Goal: Navigation & Orientation: Understand site structure

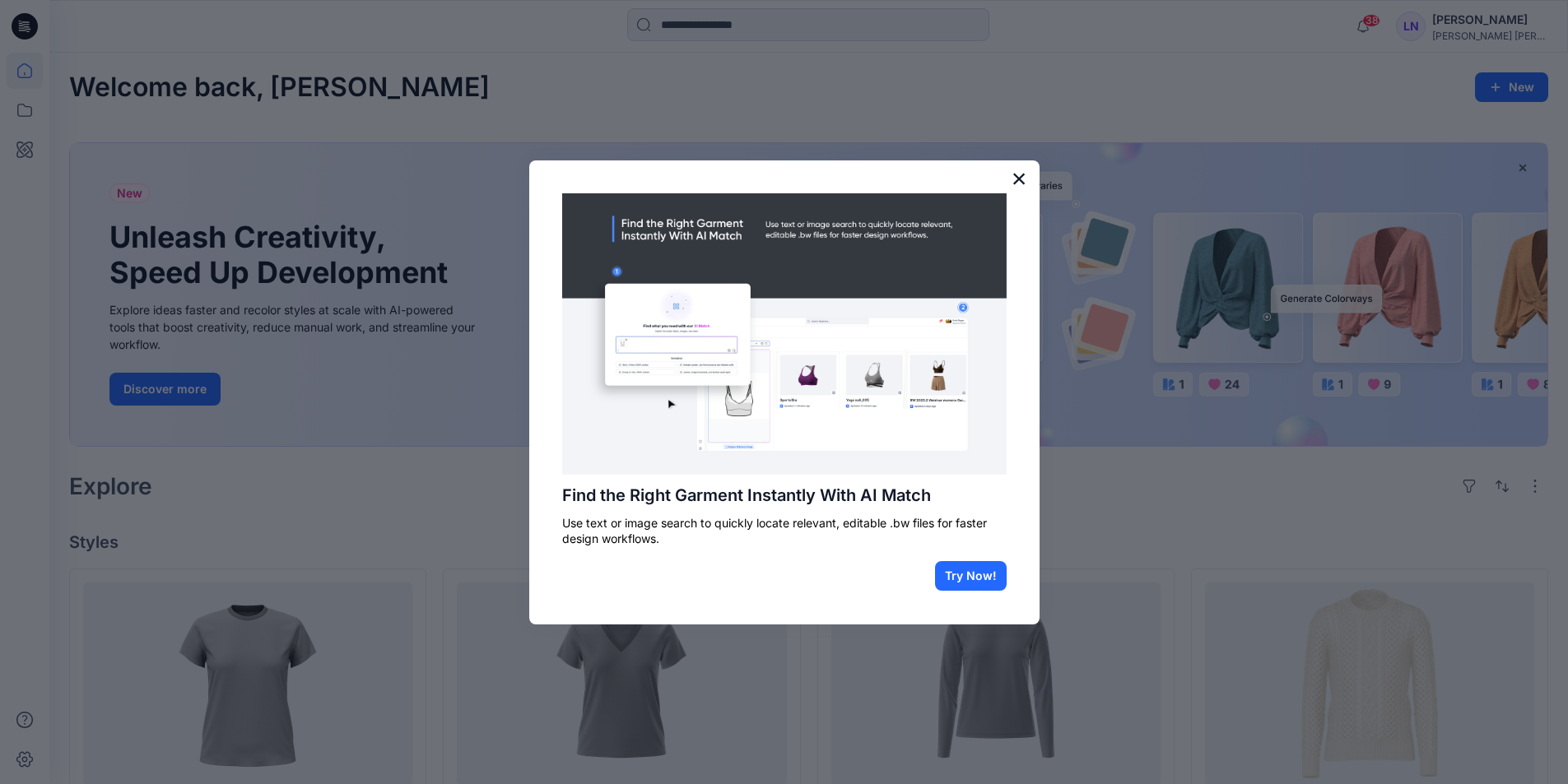
click at [1022, 175] on button "×" at bounding box center [1020, 178] width 16 height 27
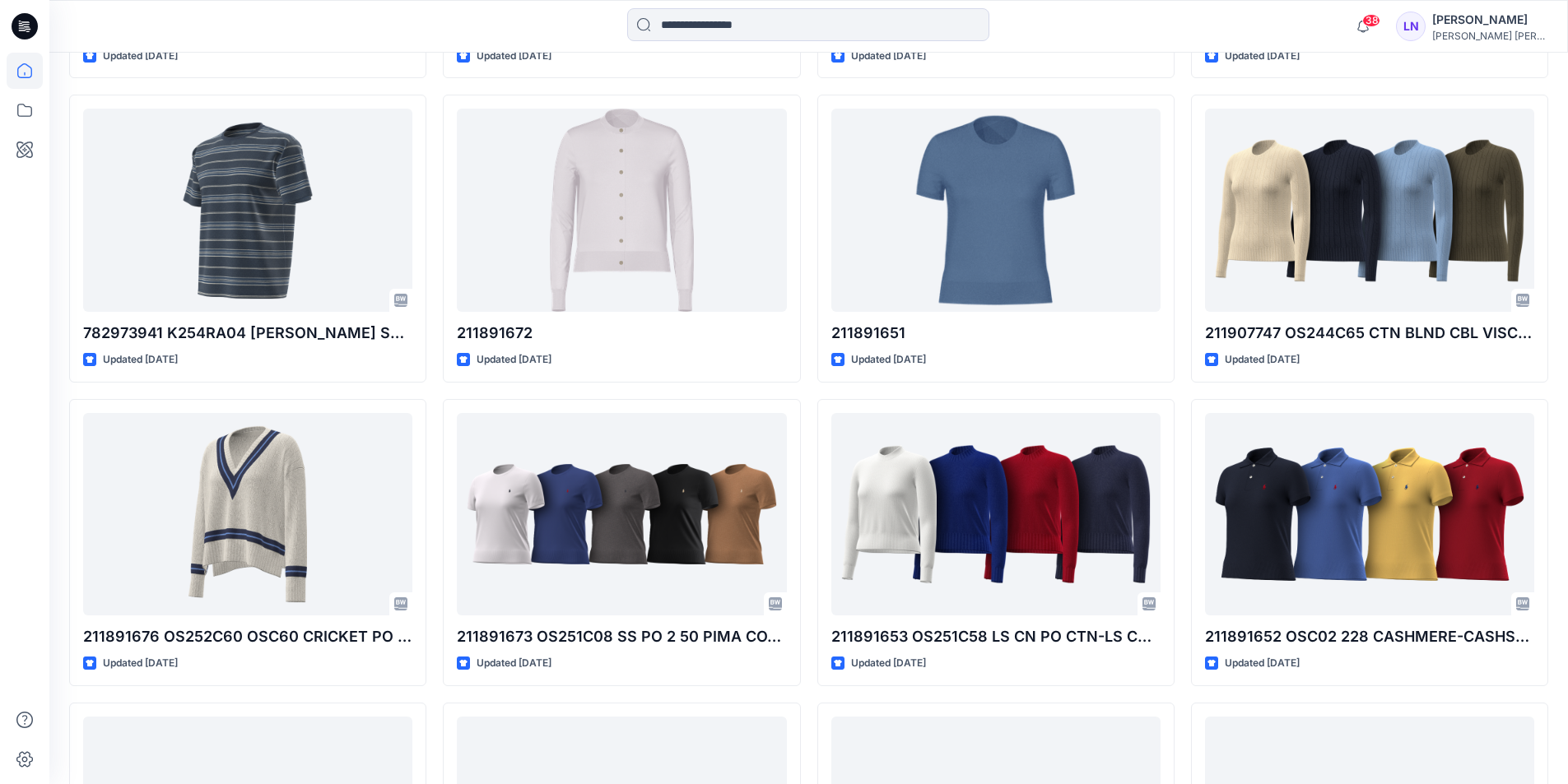
scroll to position [2327, 0]
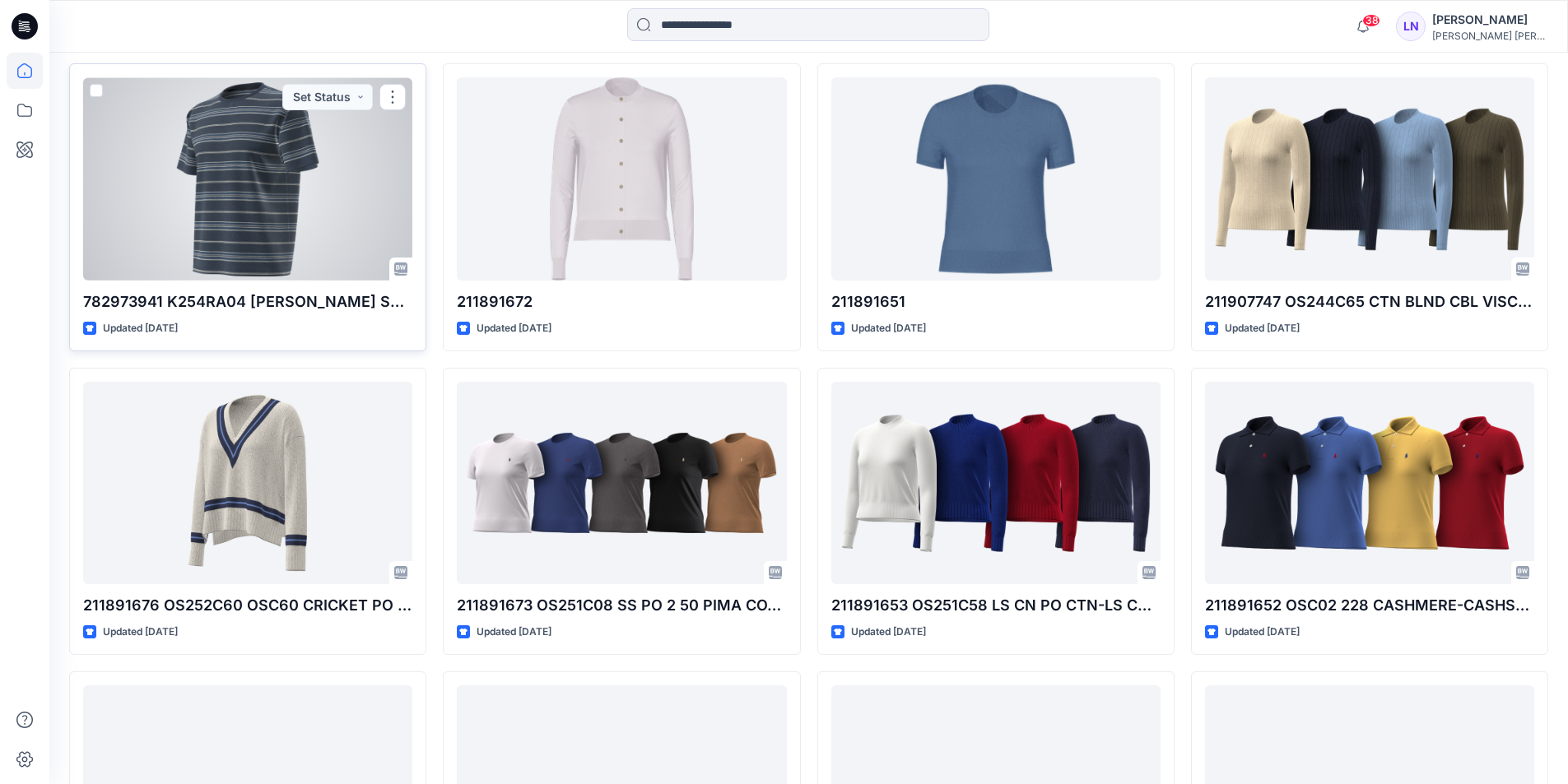
click at [268, 230] on div at bounding box center [248, 178] width 329 height 203
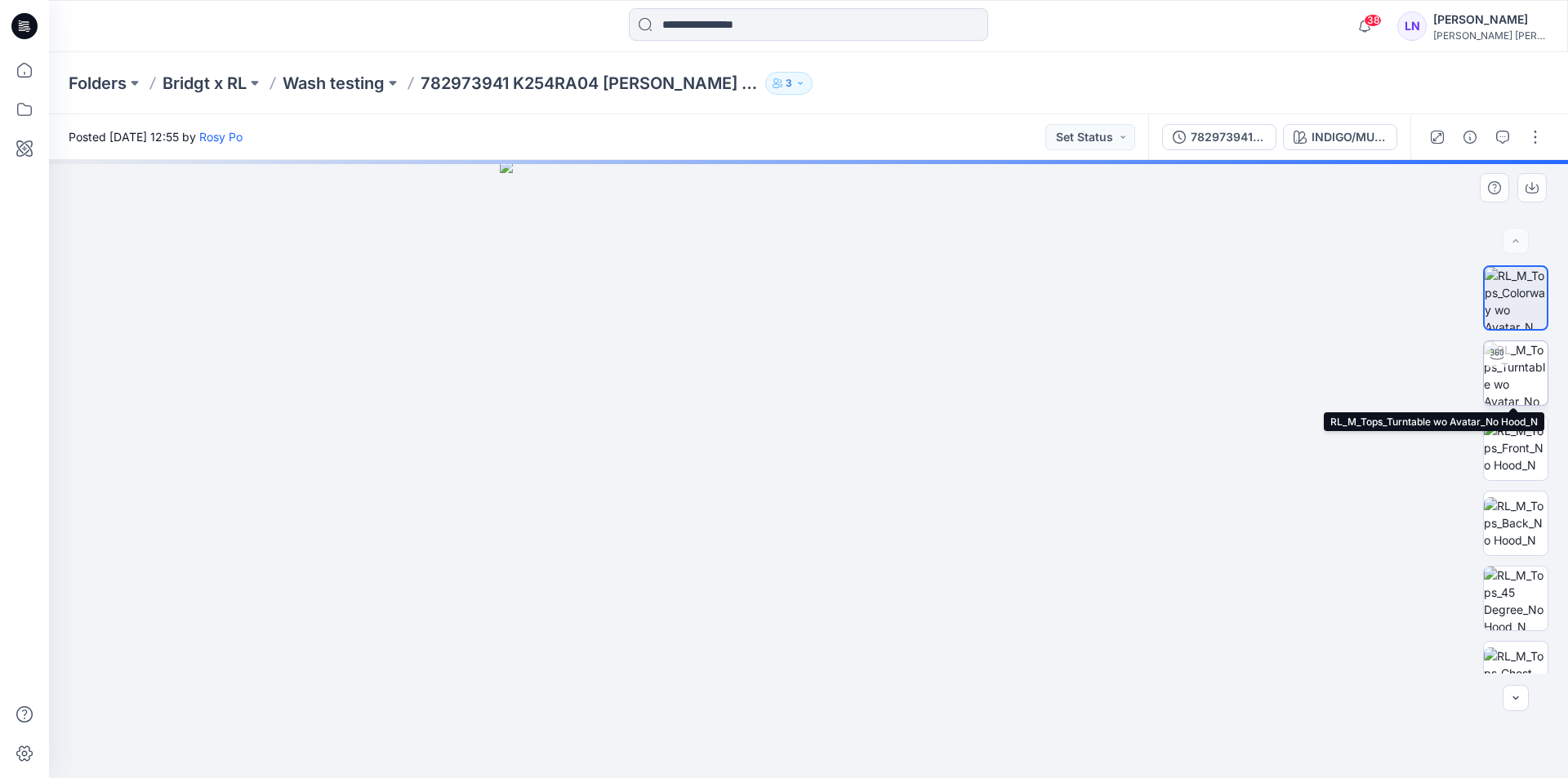
click at [1517, 372] on img at bounding box center [1515, 373] width 64 height 64
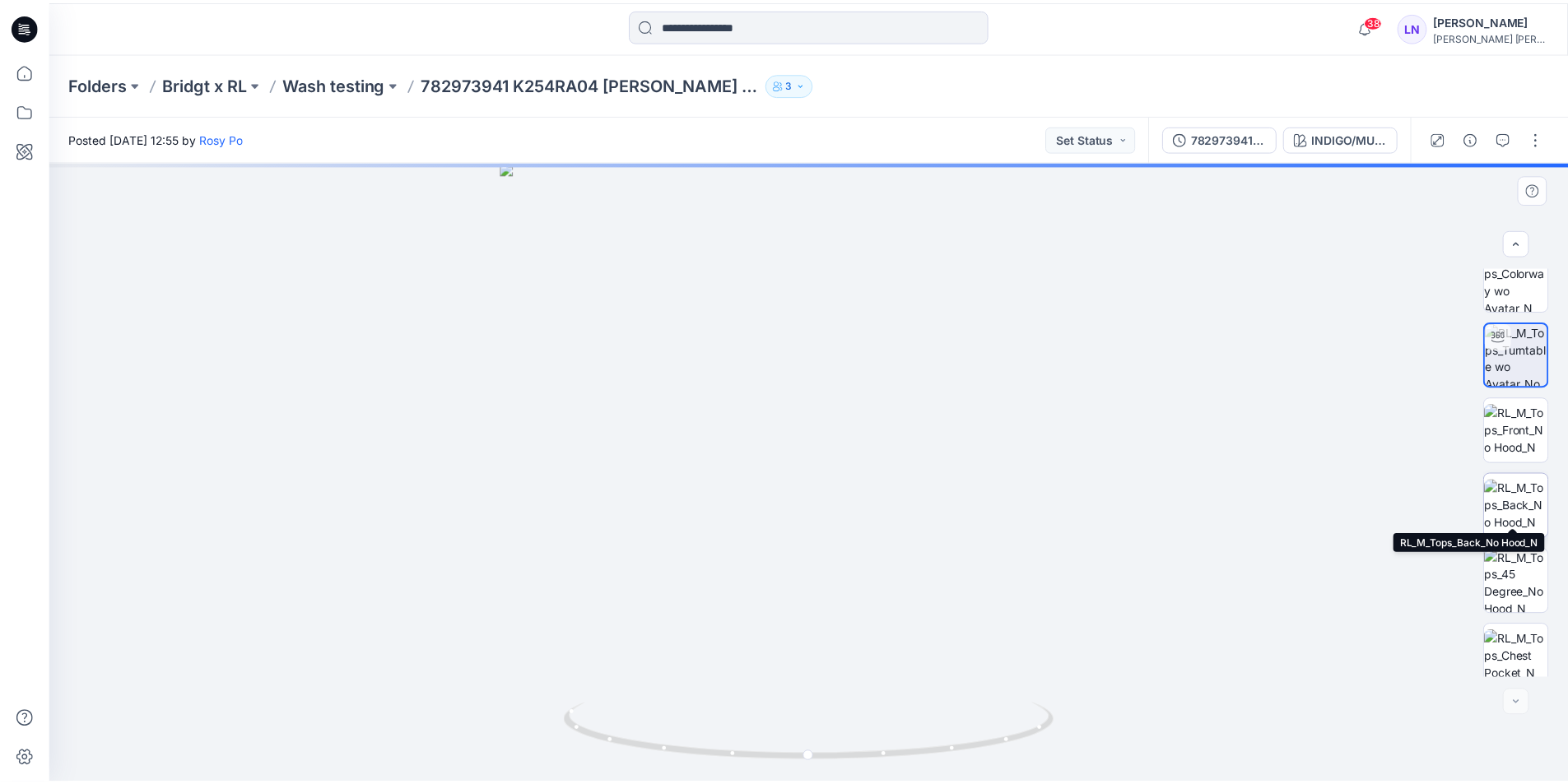
scroll to position [33, 0]
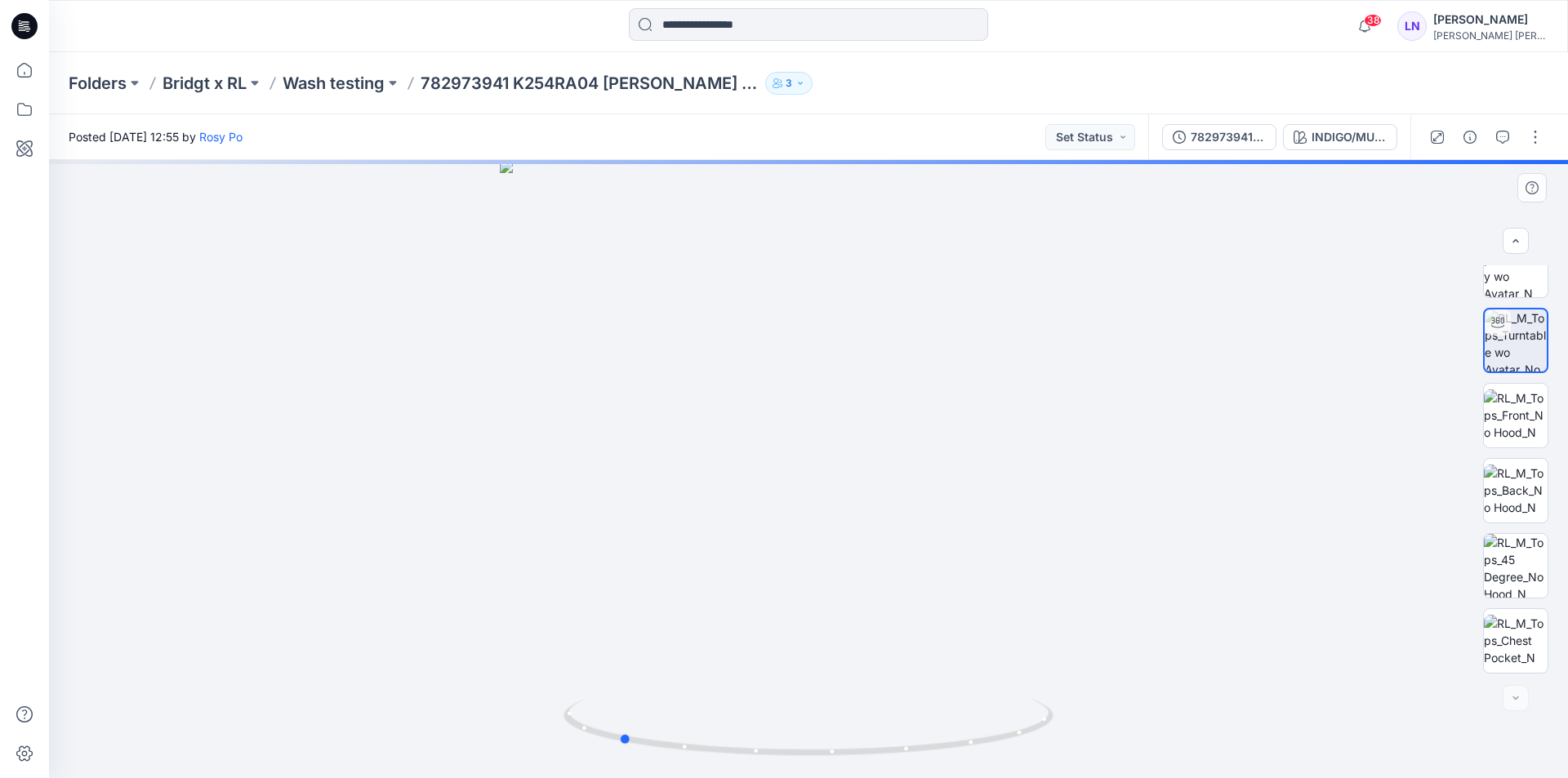
drag, startPoint x: 921, startPoint y: 498, endPoint x: 754, endPoint y: 517, distance: 168.1
click at [754, 517] on div at bounding box center [809, 469] width 1519 height 618
drag, startPoint x: 792, startPoint y: 491, endPoint x: 968, endPoint y: 515, distance: 177.6
click at [968, 515] on div at bounding box center [809, 469] width 1519 height 618
click at [321, 89] on p "Wash testing" at bounding box center [333, 83] width 102 height 23
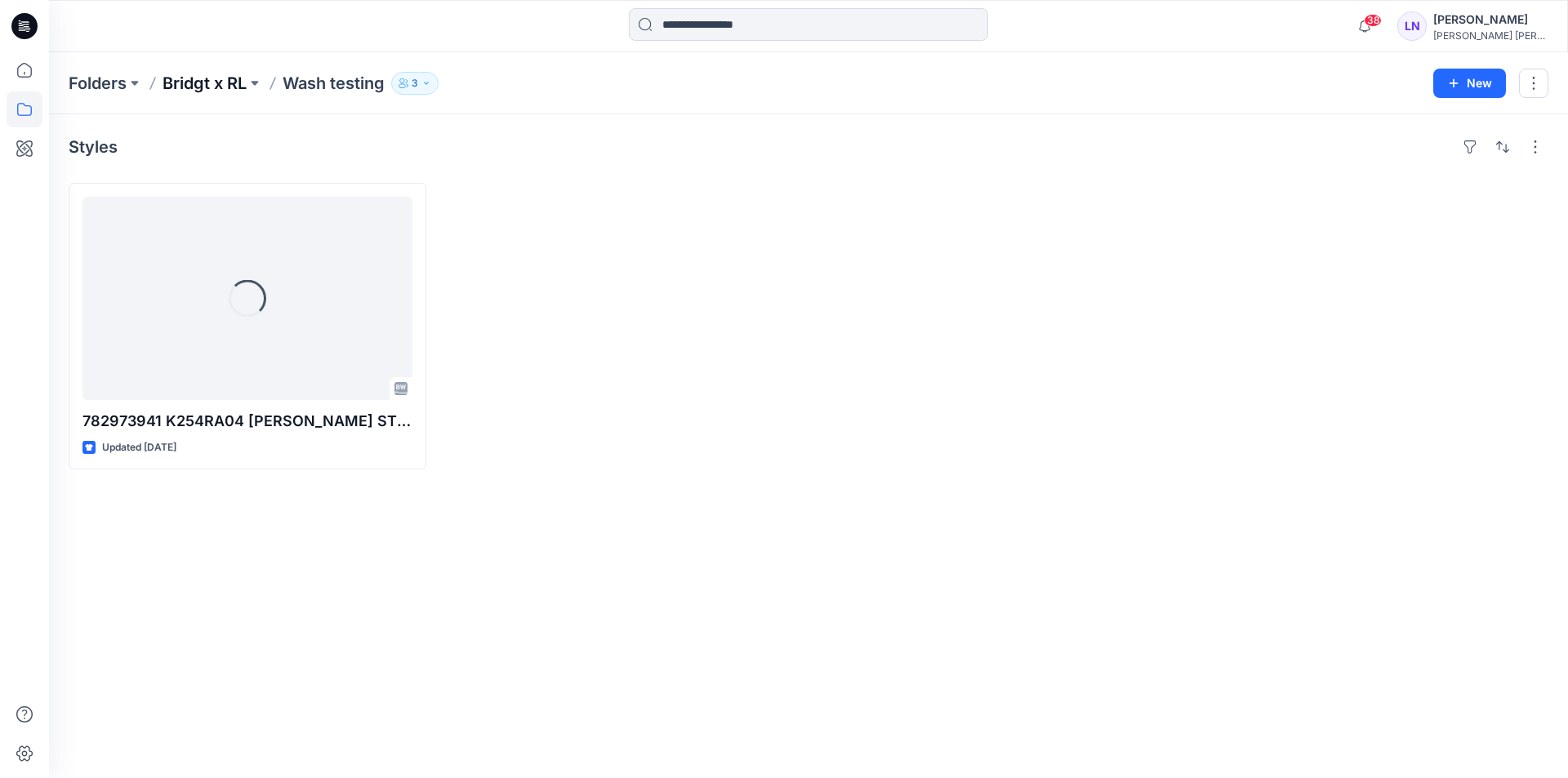
click at [198, 88] on p "Bridgt x RL" at bounding box center [204, 83] width 84 height 23
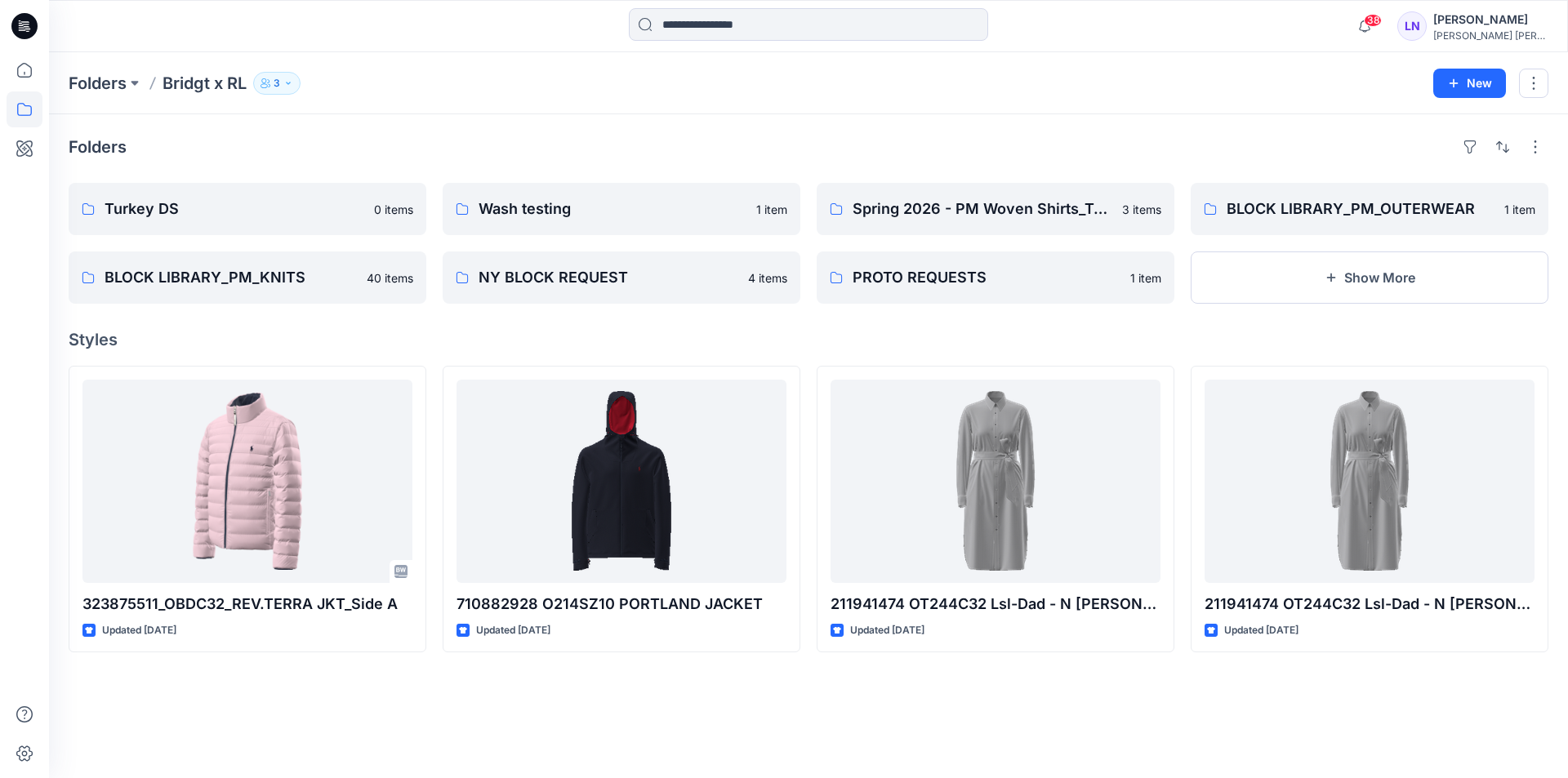
click at [28, 22] on icon at bounding box center [26, 22] width 8 height 1
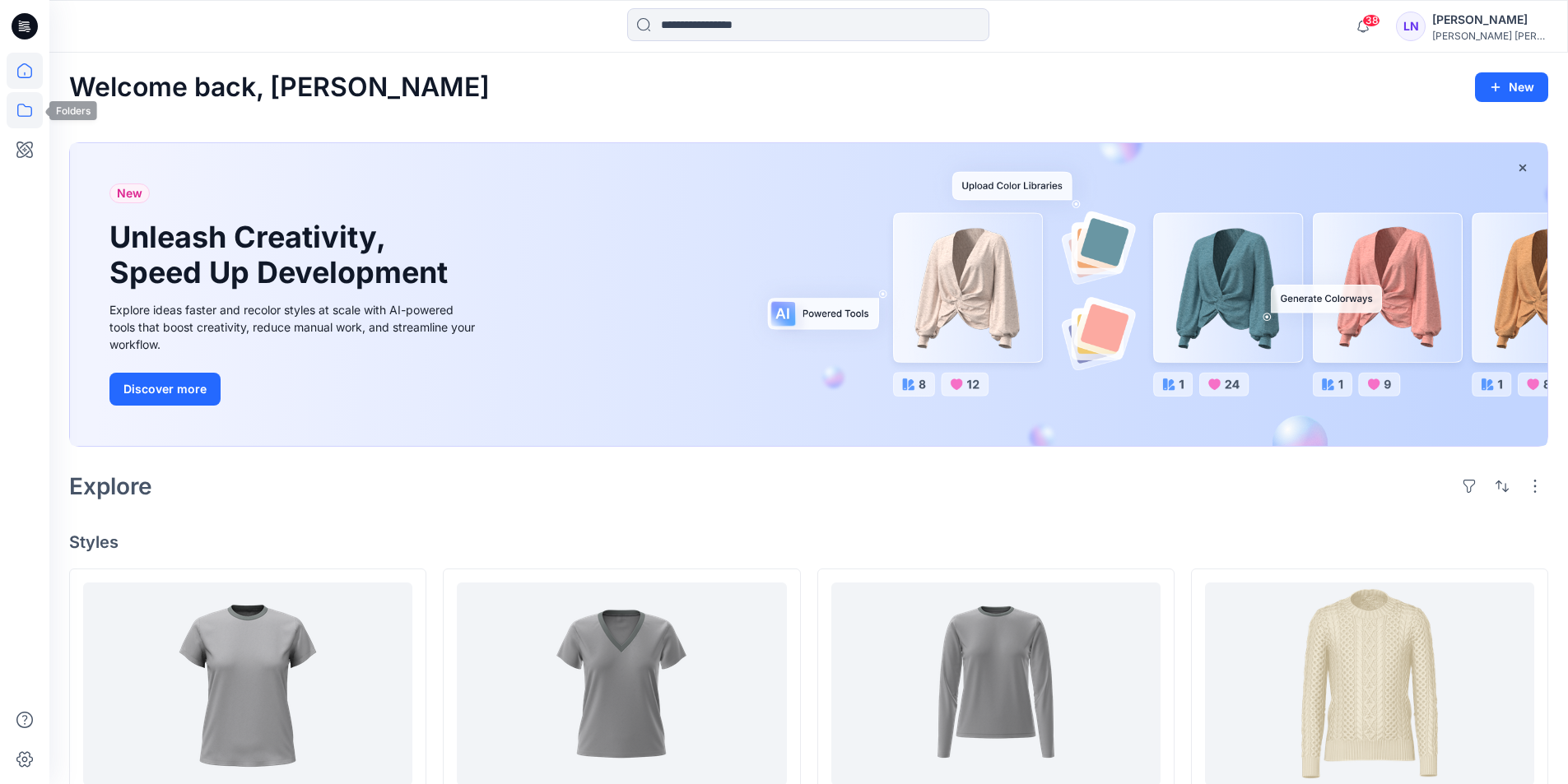
click at [26, 108] on icon at bounding box center [25, 110] width 37 height 37
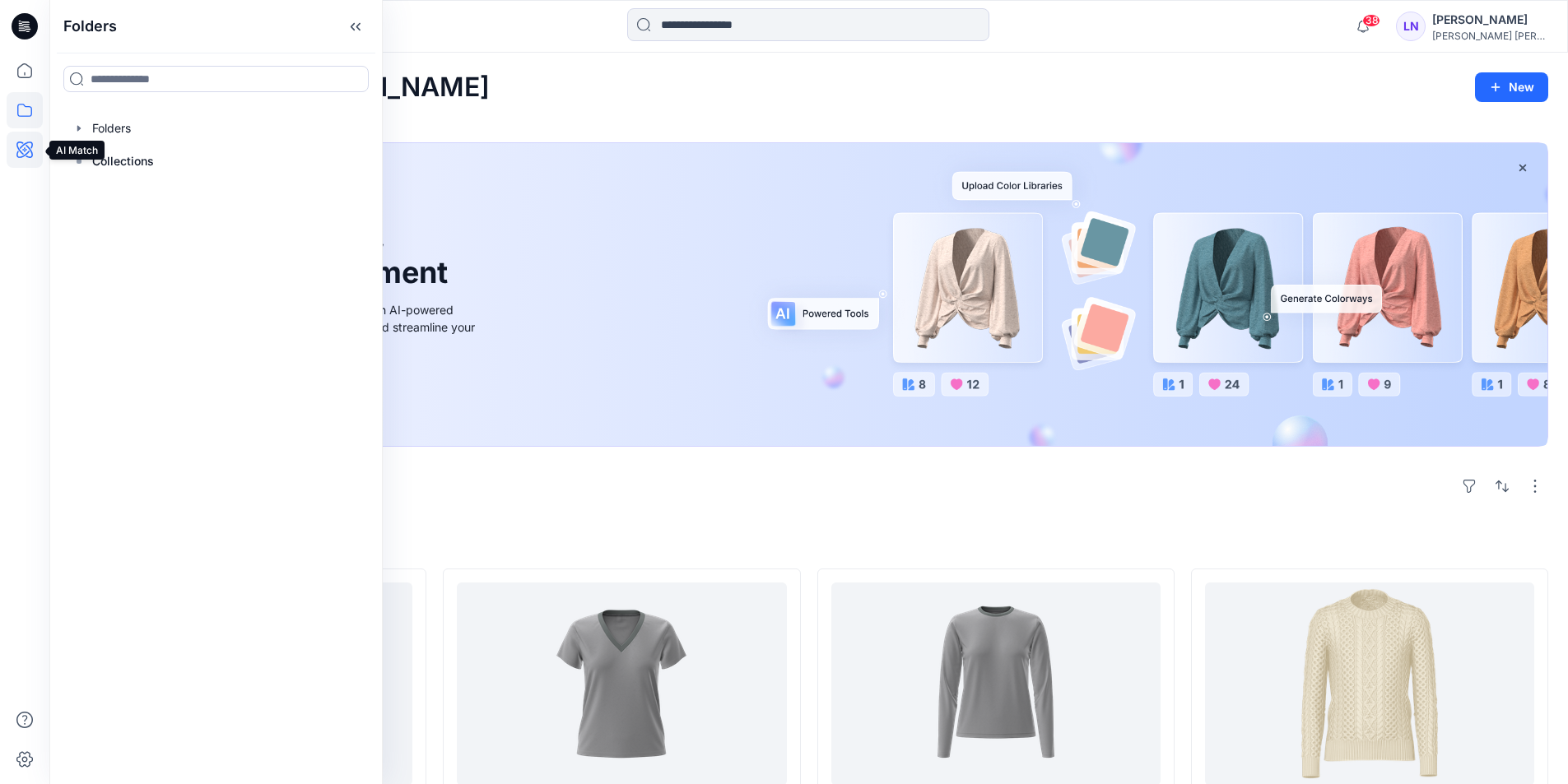
click at [26, 156] on icon at bounding box center [25, 150] width 17 height 17
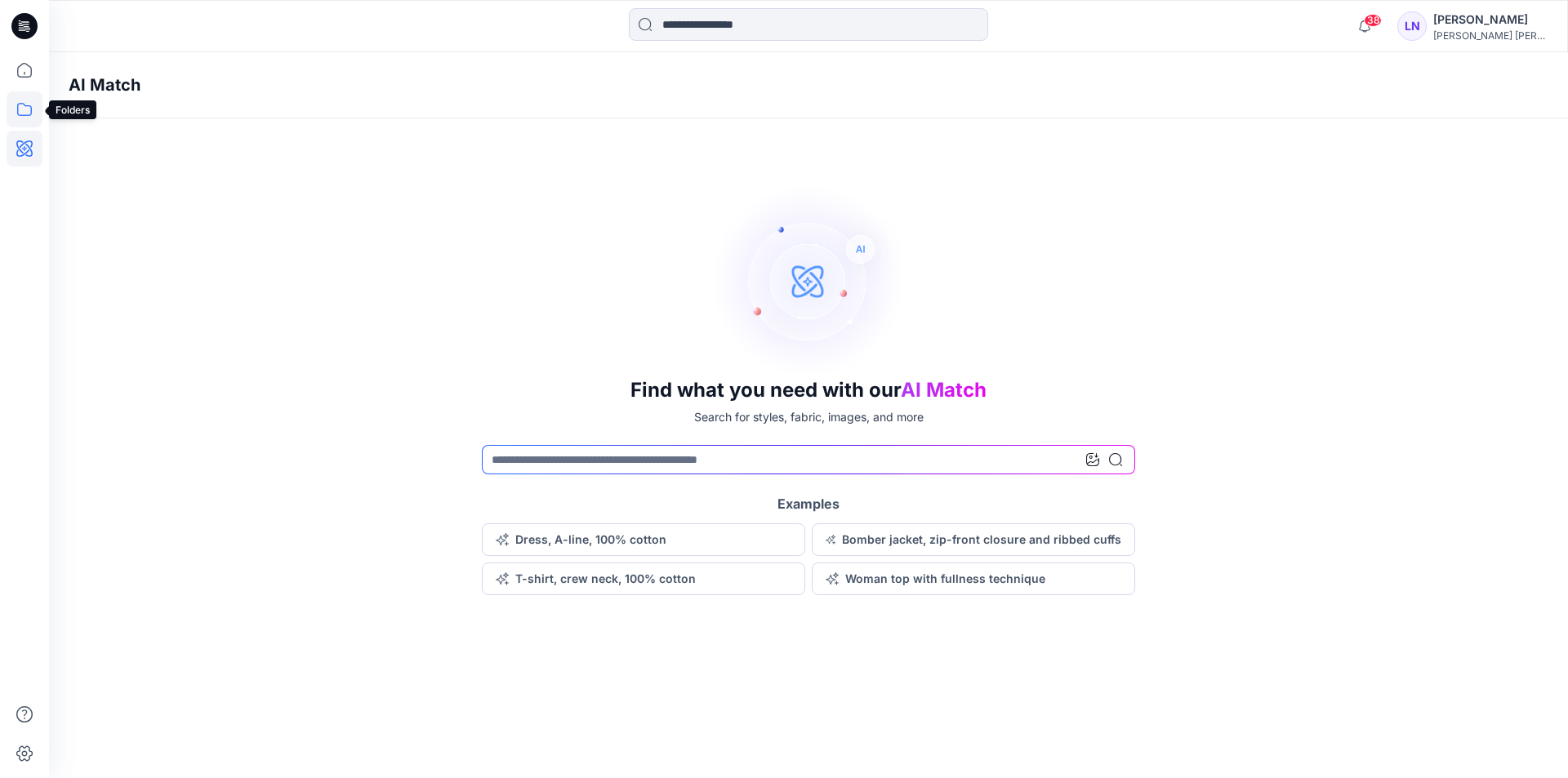
click at [19, 107] on icon at bounding box center [25, 109] width 36 height 36
click at [80, 125] on icon "button" at bounding box center [78, 127] width 13 height 13
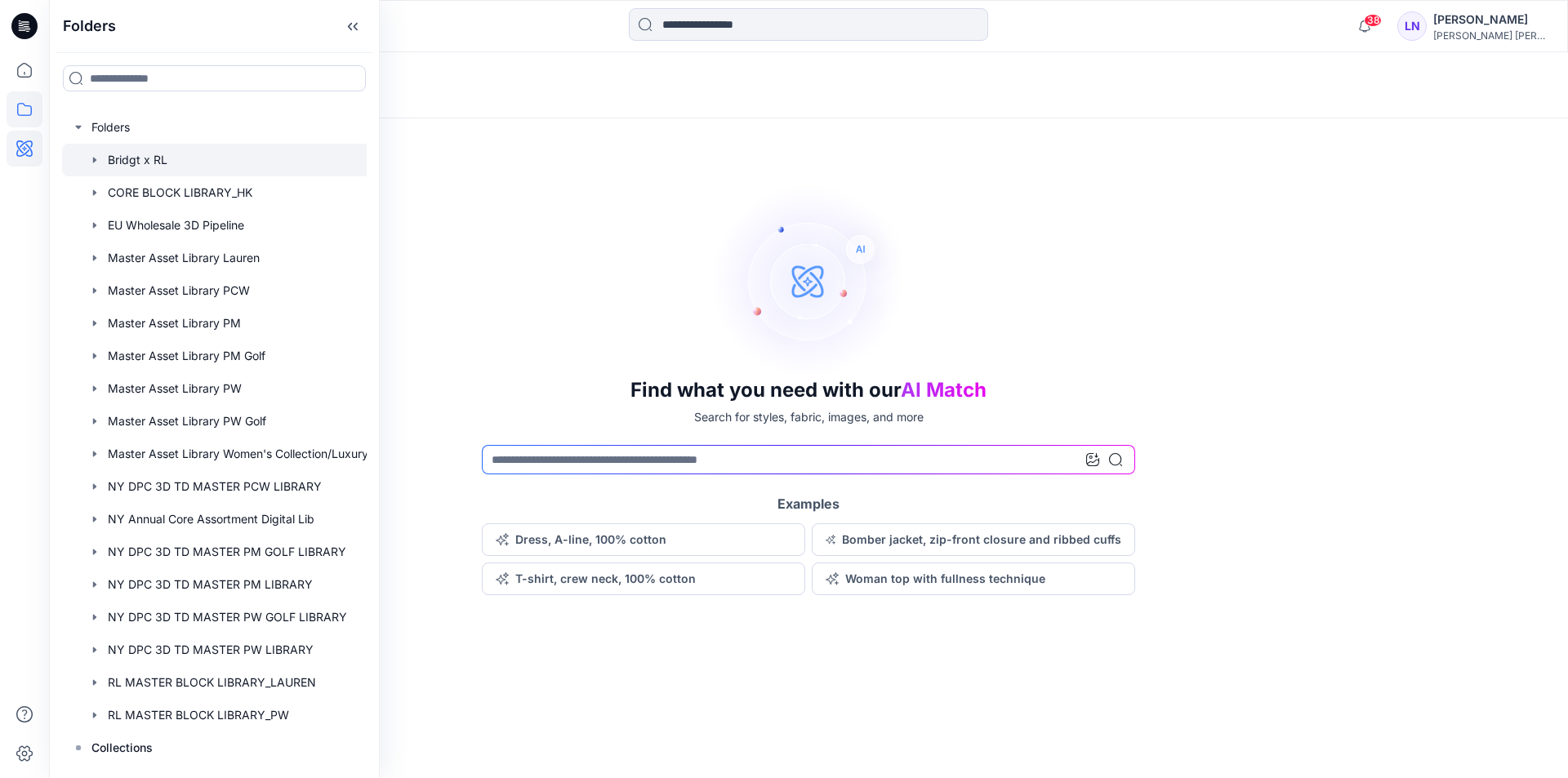
click at [93, 159] on icon "button" at bounding box center [94, 159] width 3 height 6
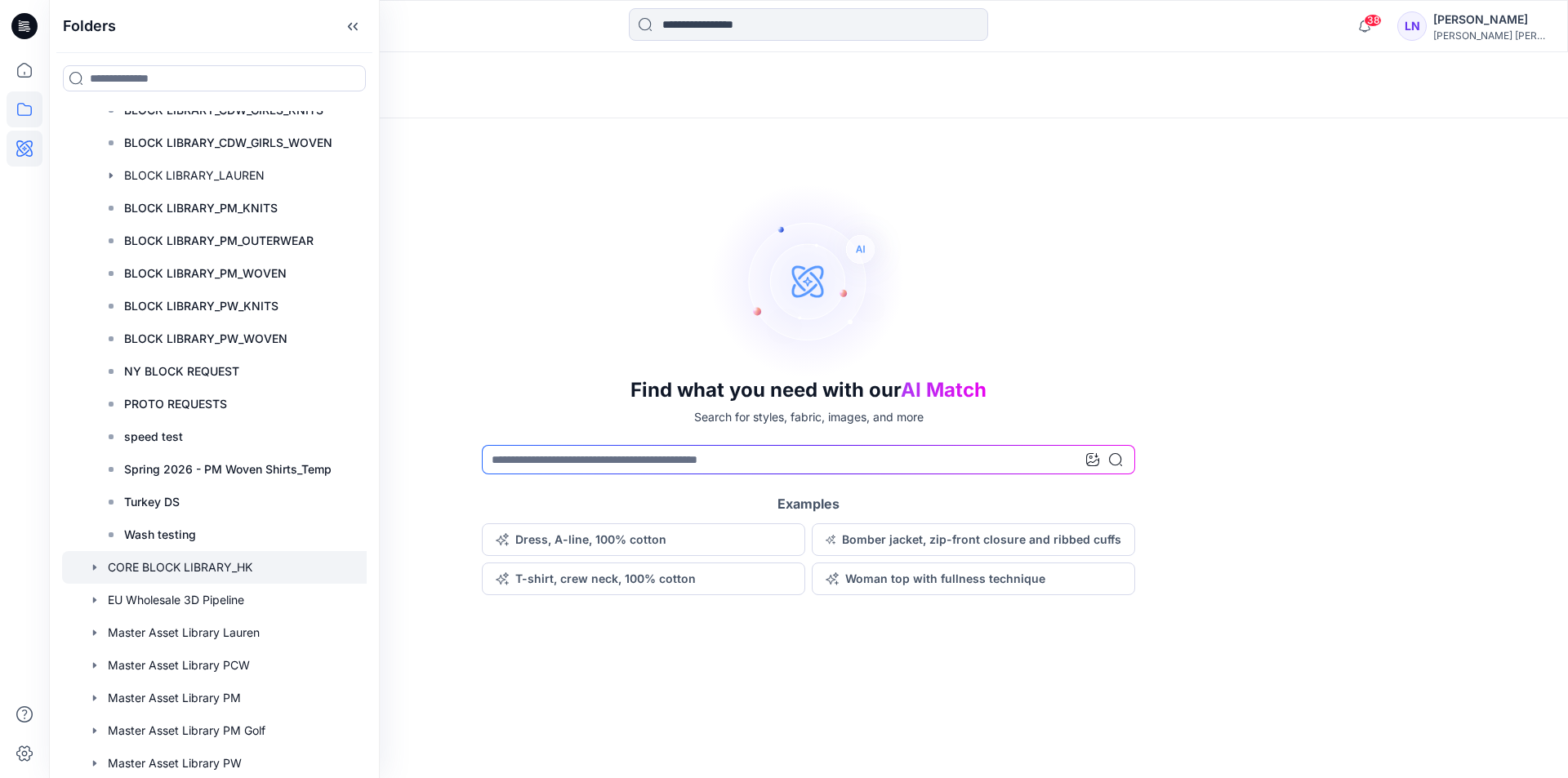
scroll to position [163, 0]
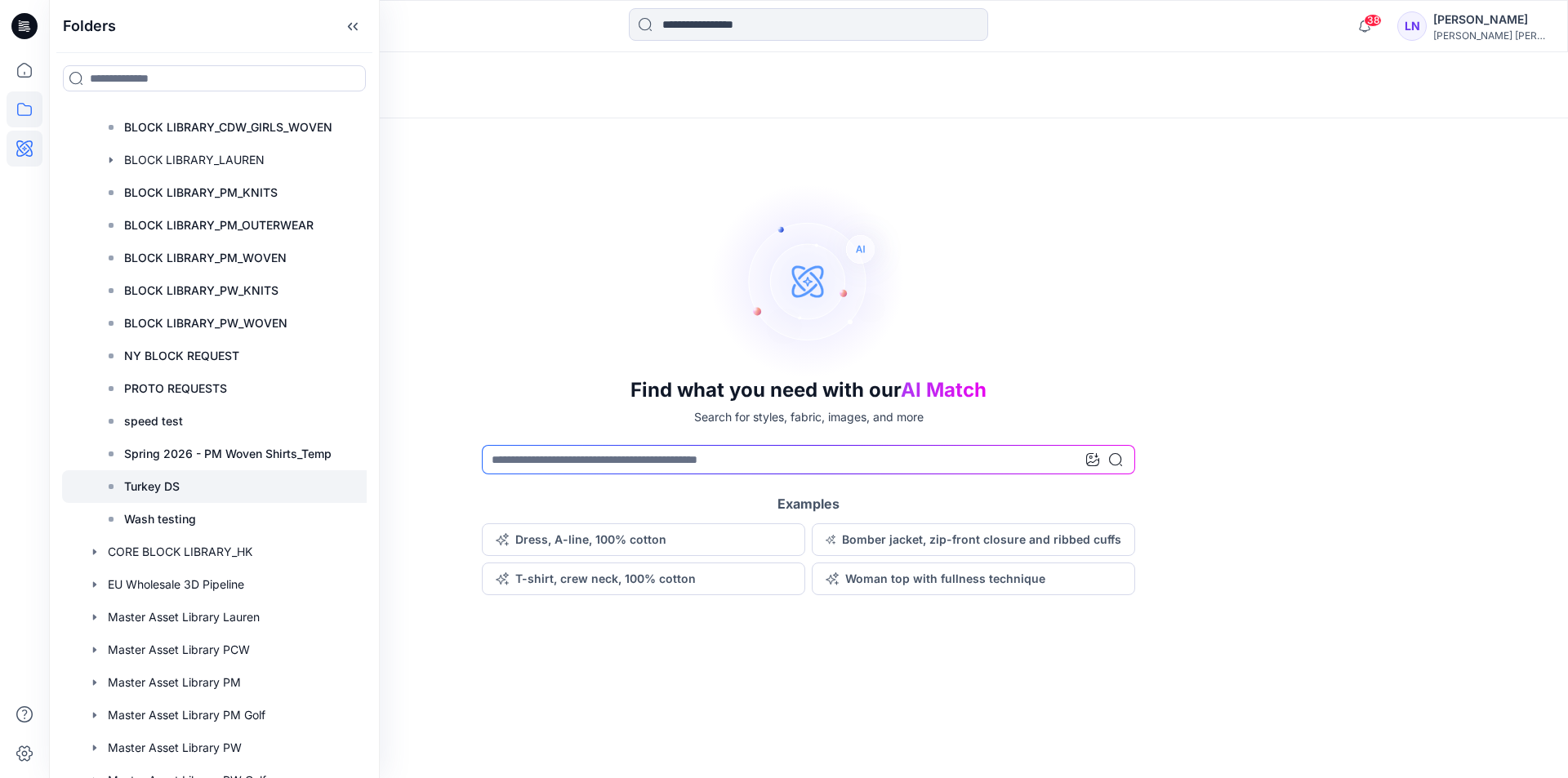
click at [242, 486] on div at bounding box center [219, 486] width 316 height 32
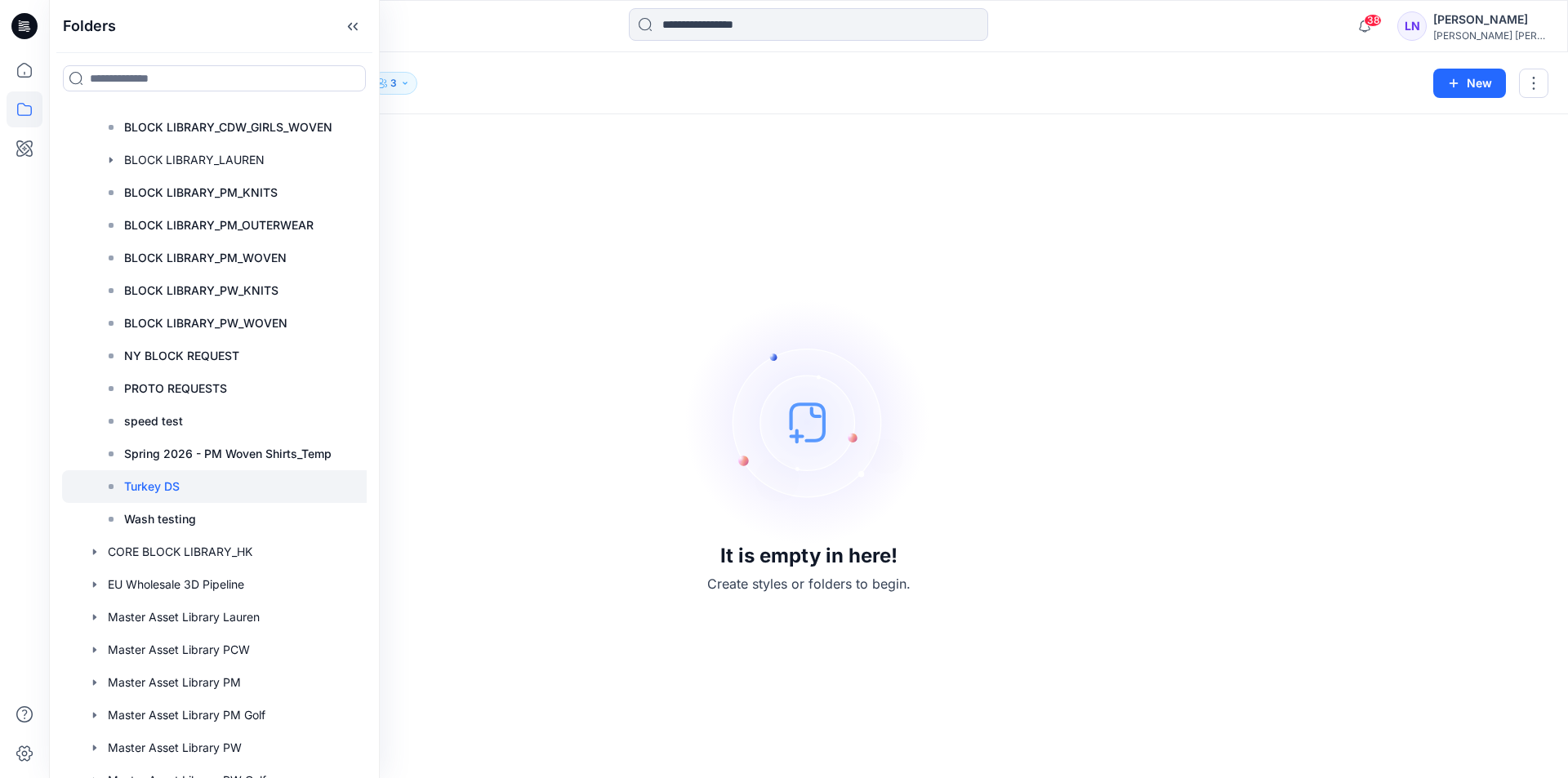
click at [621, 419] on div "It is empty in here! Create styles or folders to begin." at bounding box center [809, 446] width 1479 height 625
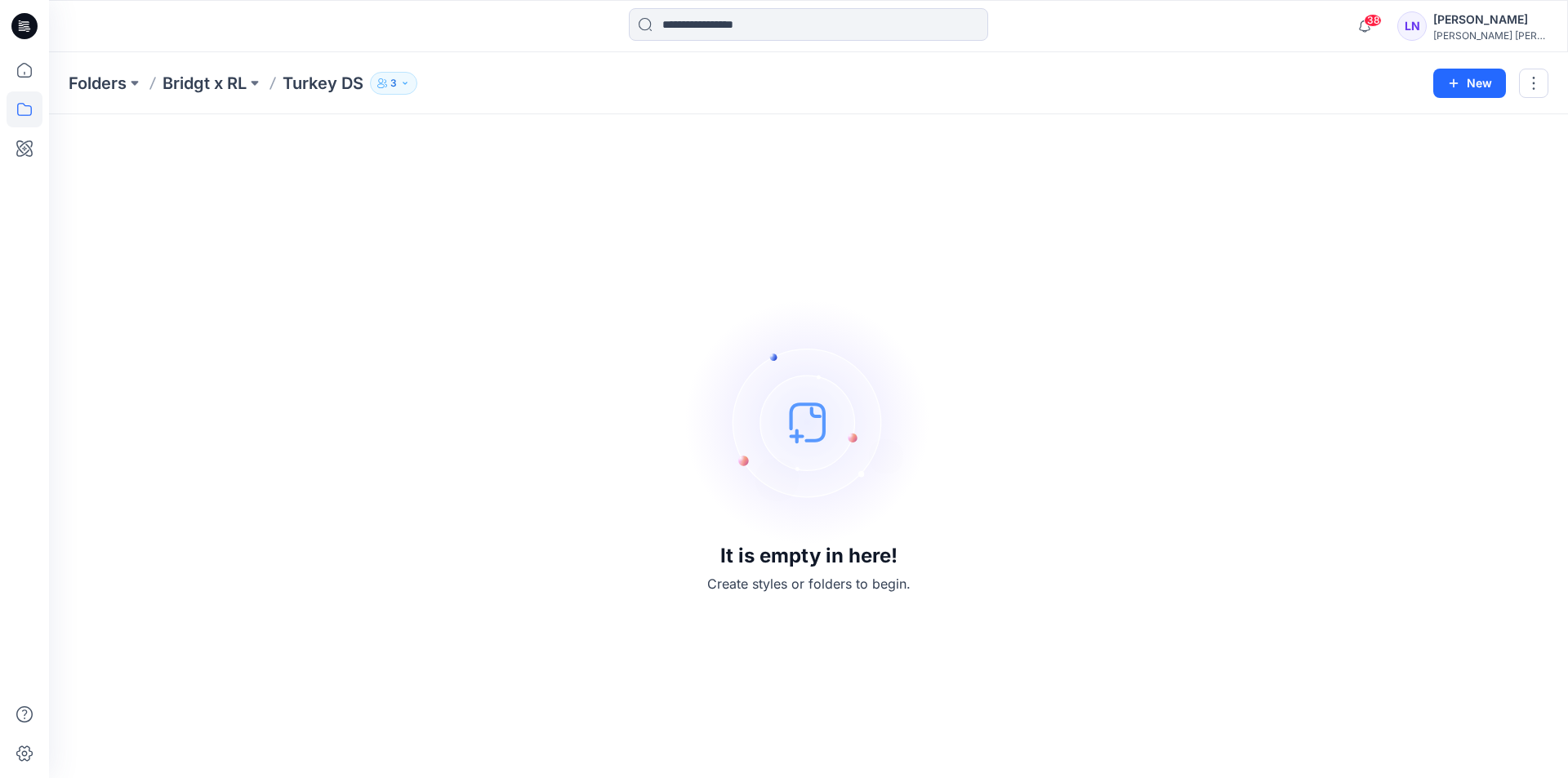
click at [574, 267] on div "It is empty in here! Create styles or folders to begin." at bounding box center [809, 446] width 1479 height 625
click at [396, 75] on p "3" at bounding box center [393, 84] width 7 height 18
click at [464, 382] on div "It is empty in here! Create styles or folders to begin." at bounding box center [809, 446] width 1479 height 625
click at [1075, 309] on div "It is empty in here! Create styles or folders to begin." at bounding box center [809, 446] width 1479 height 625
